Goal: Task Accomplishment & Management: Complete application form

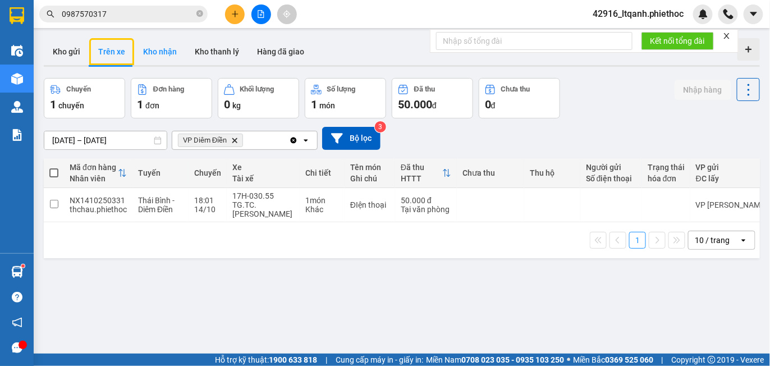
click at [161, 38] on button "Kho nhận" at bounding box center [160, 51] width 52 height 27
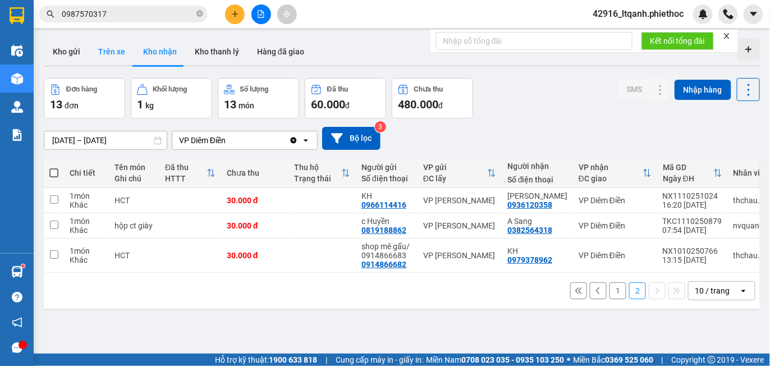
click at [104, 58] on button "Trên xe" at bounding box center [111, 51] width 45 height 27
type input "[DATE] – [DATE]"
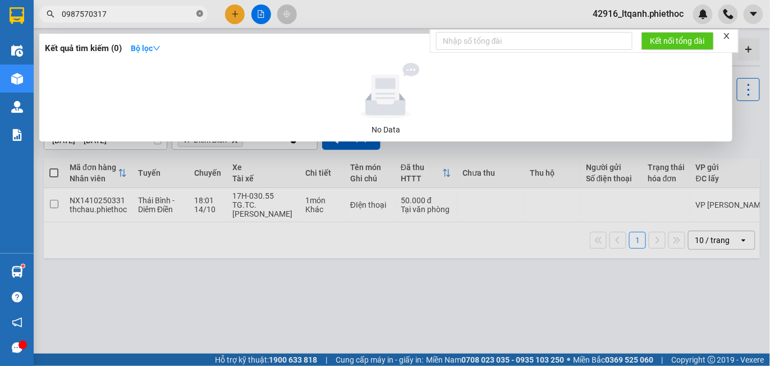
click at [199, 14] on icon "close-circle" at bounding box center [199, 13] width 7 height 7
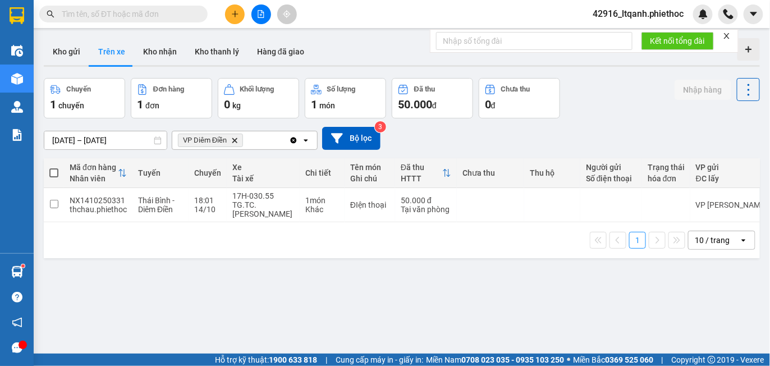
click at [150, 17] on input "text" at bounding box center [128, 14] width 132 height 12
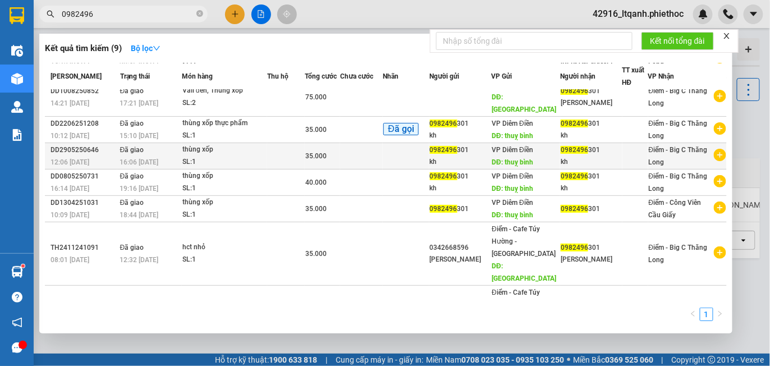
scroll to position [94, 0]
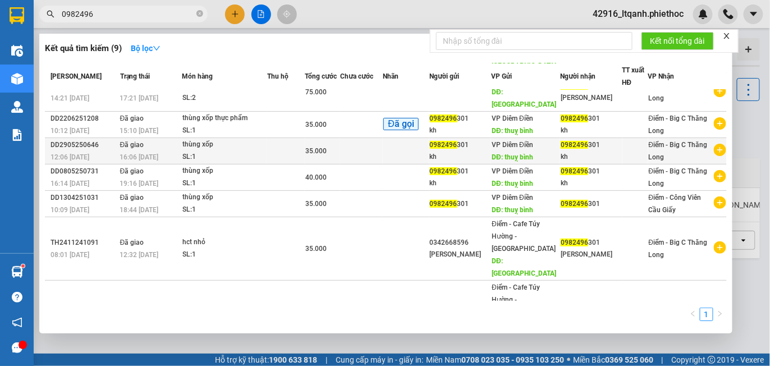
type input "0982496"
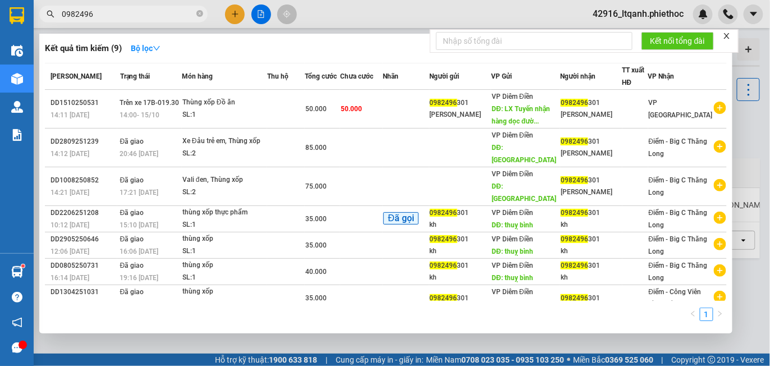
click at [646, 240] on div at bounding box center [635, 246] width 25 height 12
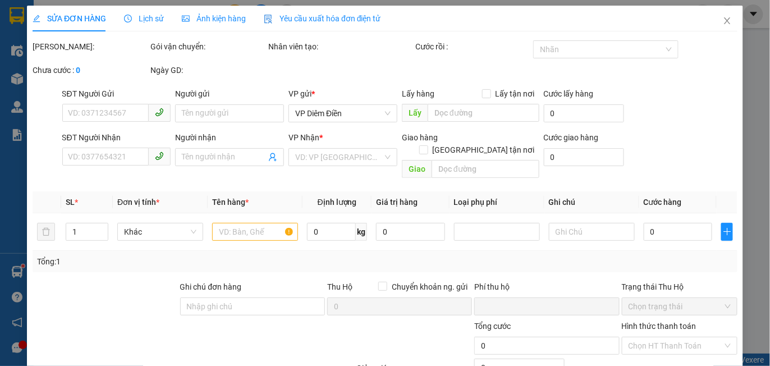
type input "0982496301"
type input "kh"
type input "thuỵ bình"
type input "5.000"
type input "0982496301"
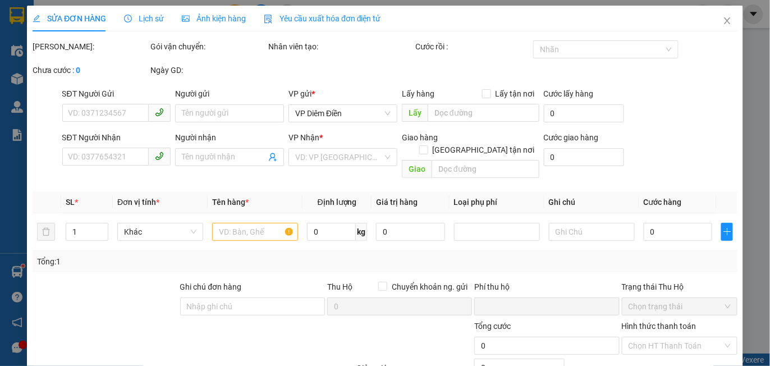
type input "kh"
type input "0"
type input "35.000"
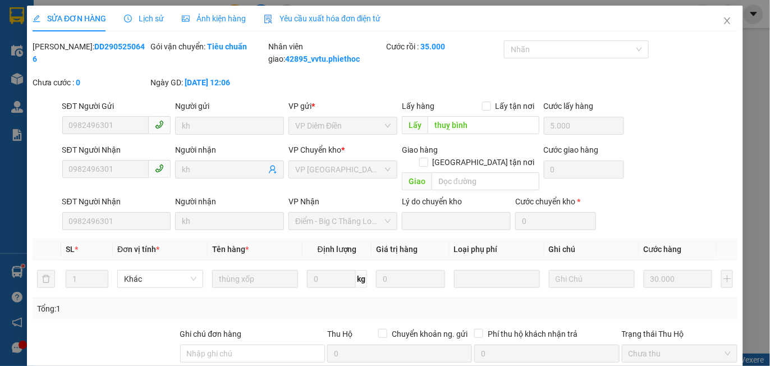
click at [153, 25] on div "Lịch sử" at bounding box center [144, 19] width 40 height 26
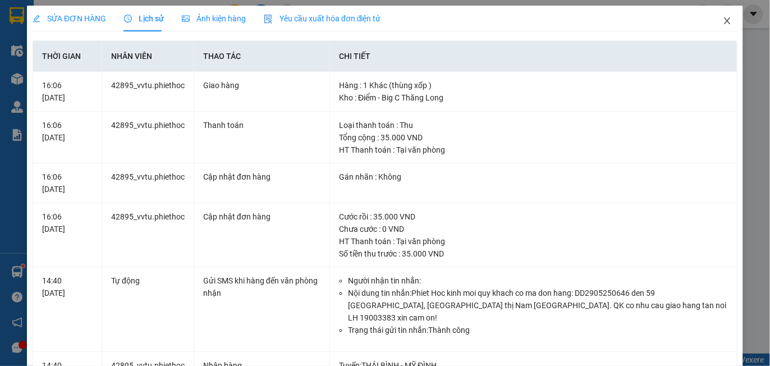
click at [723, 21] on icon "close" at bounding box center [727, 20] width 9 height 9
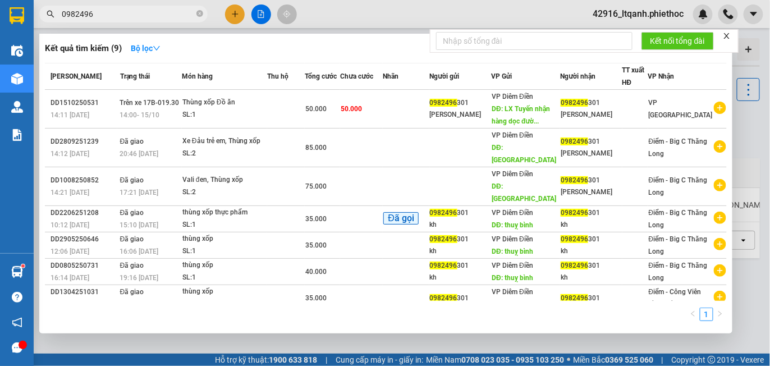
click at [152, 16] on input "0982496" at bounding box center [128, 14] width 132 height 12
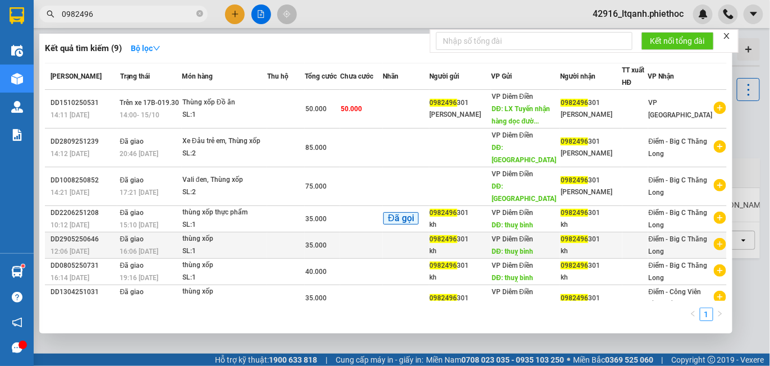
scroll to position [94, 0]
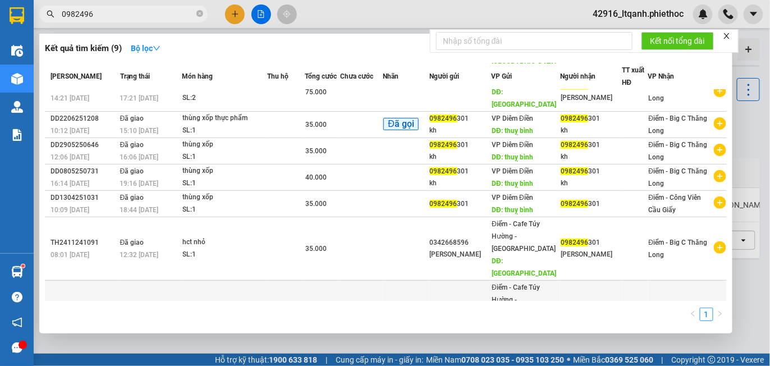
click at [491, 300] on div "0342668596" at bounding box center [460, 306] width 61 height 12
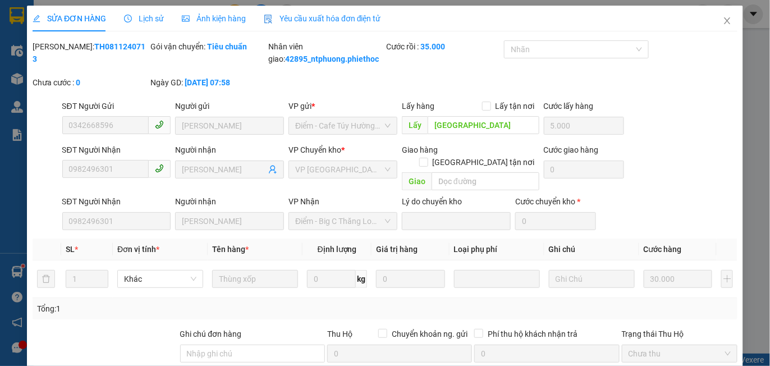
type input "0342668596"
type input "[PERSON_NAME]"
type input "[GEOGRAPHIC_DATA]"
type input "5.000"
type input "0982496301"
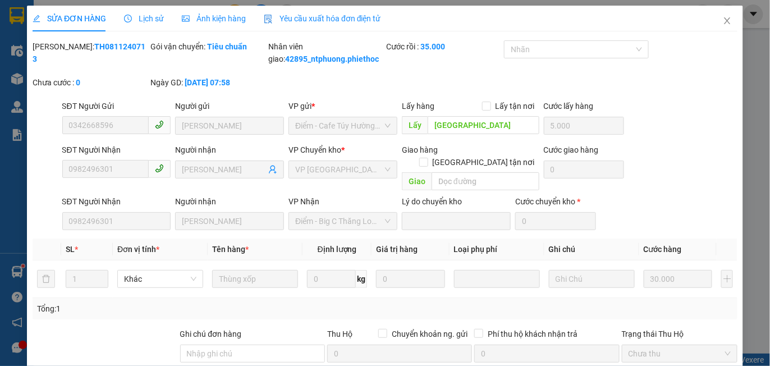
type input "[PERSON_NAME]"
type input "0"
type input "35.000"
click at [144, 16] on span "Lịch sử" at bounding box center [144, 18] width 40 height 9
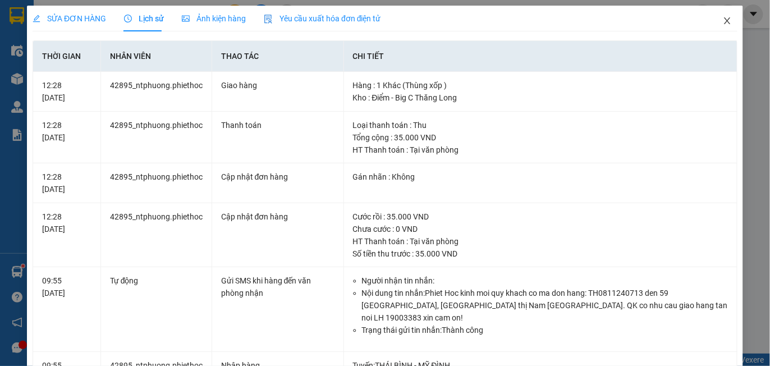
click at [723, 24] on icon "close" at bounding box center [727, 20] width 9 height 9
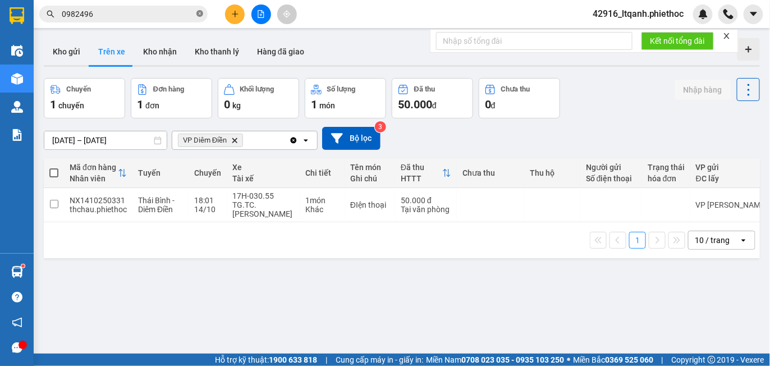
click at [199, 15] on icon "close-circle" at bounding box center [199, 13] width 7 height 7
click at [136, 13] on input "text" at bounding box center [128, 14] width 132 height 12
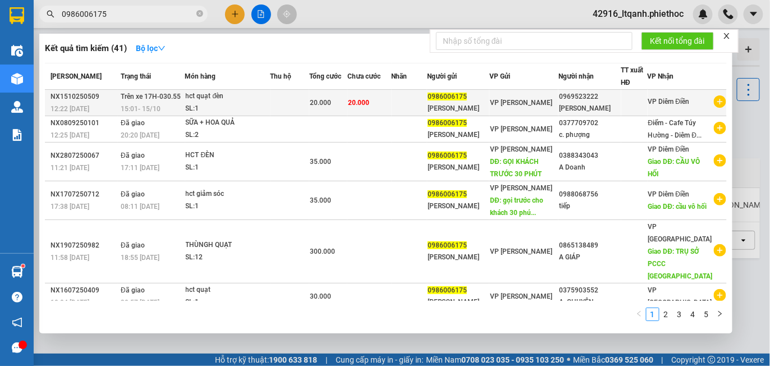
type input "0986006175"
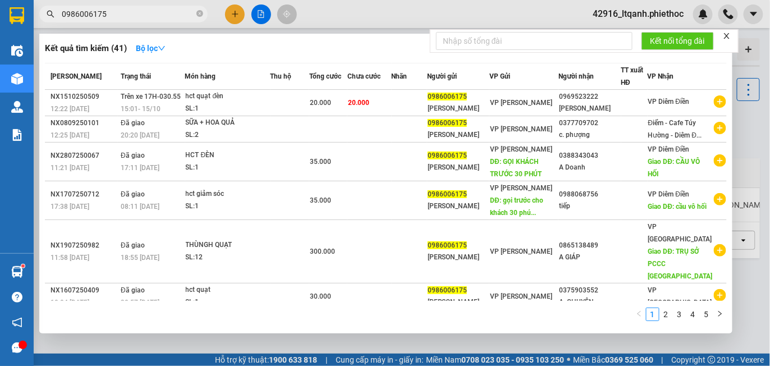
click at [236, 98] on div "hct quạt đèn" at bounding box center [228, 96] width 84 height 12
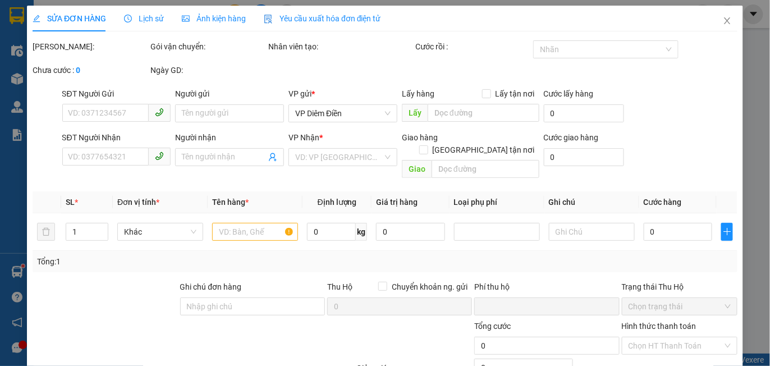
type input "0986006175"
type input "[PERSON_NAME]"
type input "0969523222"
type input "[PERSON_NAME]"
type input "0"
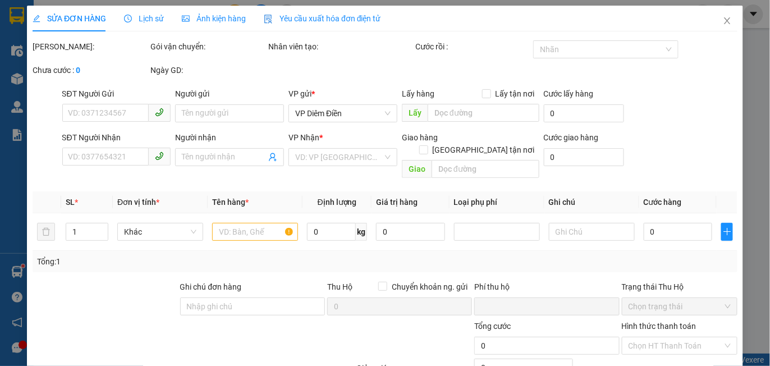
type input "20.000"
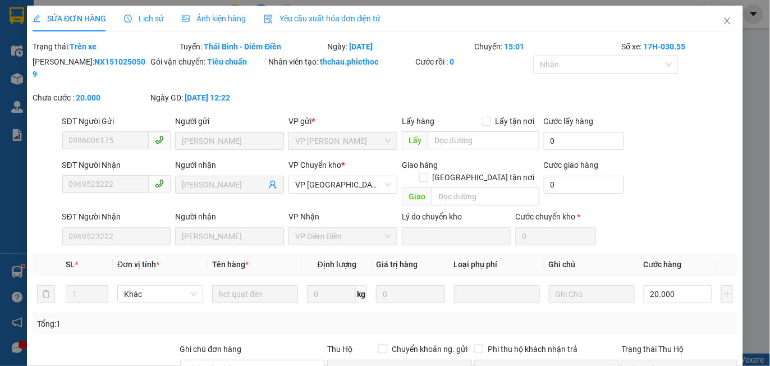
click at [147, 20] on span "Lịch sử" at bounding box center [144, 18] width 40 height 9
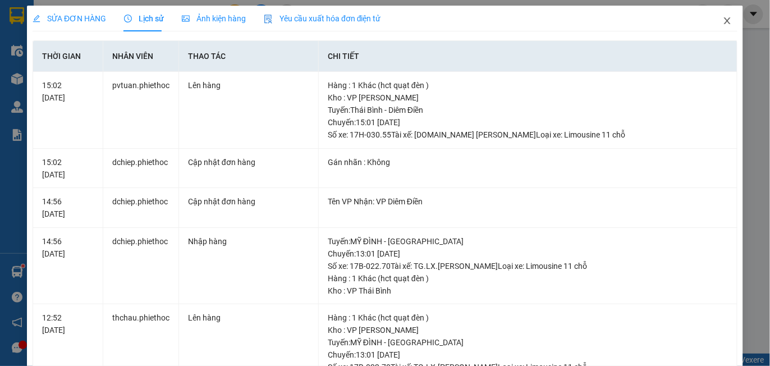
click at [724, 22] on icon "close" at bounding box center [727, 20] width 6 height 7
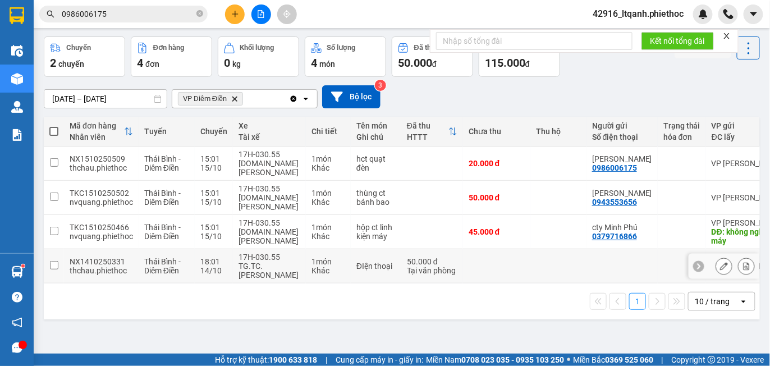
scroll to position [41, 0]
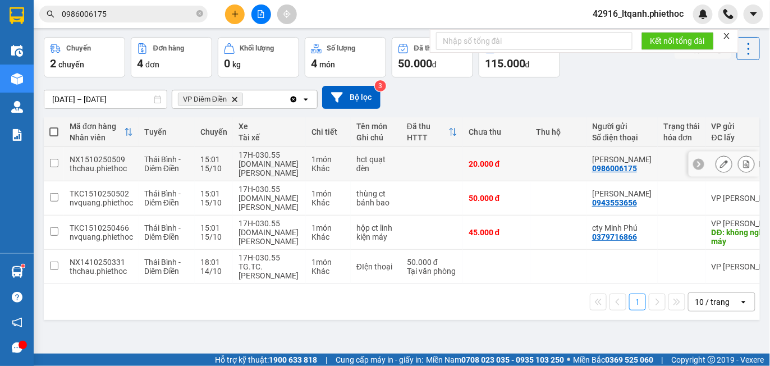
click at [328, 171] on div "Khác" at bounding box center [329, 168] width 34 height 9
checkbox input "true"
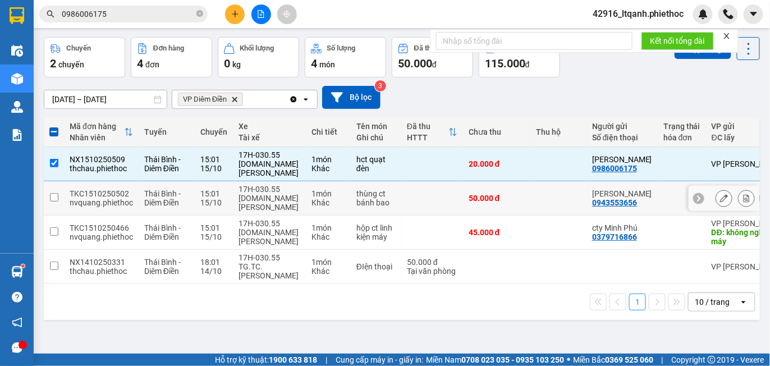
click at [321, 205] on div "Khác" at bounding box center [329, 202] width 34 height 9
checkbox input "true"
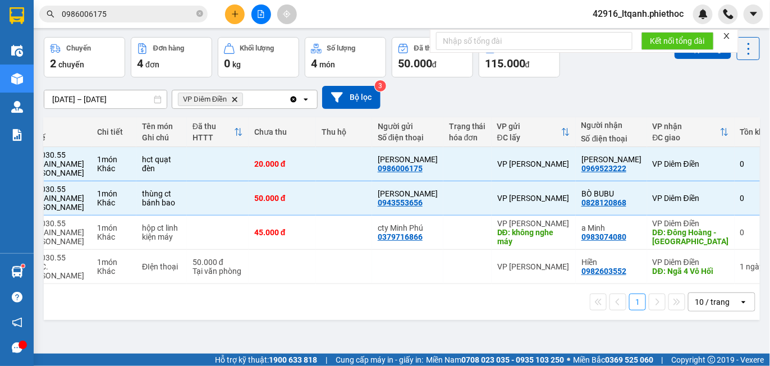
scroll to position [0, 0]
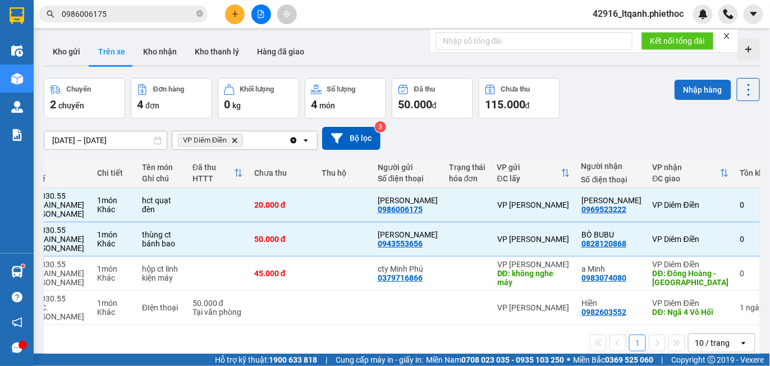
click at [697, 85] on button "Nhập hàng" at bounding box center [703, 90] width 57 height 20
click at [702, 90] on button "Nhập hàng" at bounding box center [703, 90] width 57 height 20
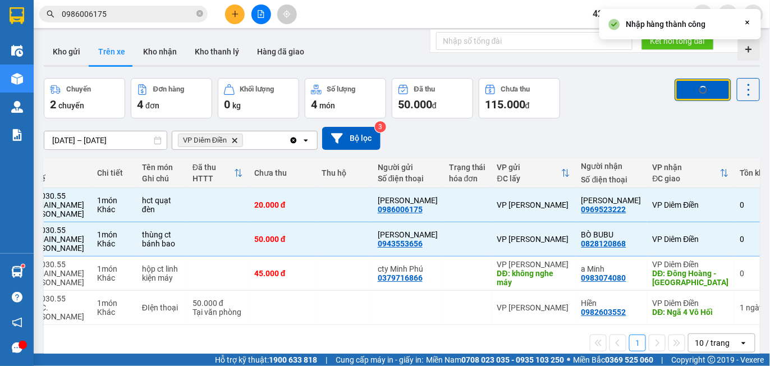
checkbox input "false"
